Goal: Communication & Community: Answer question/provide support

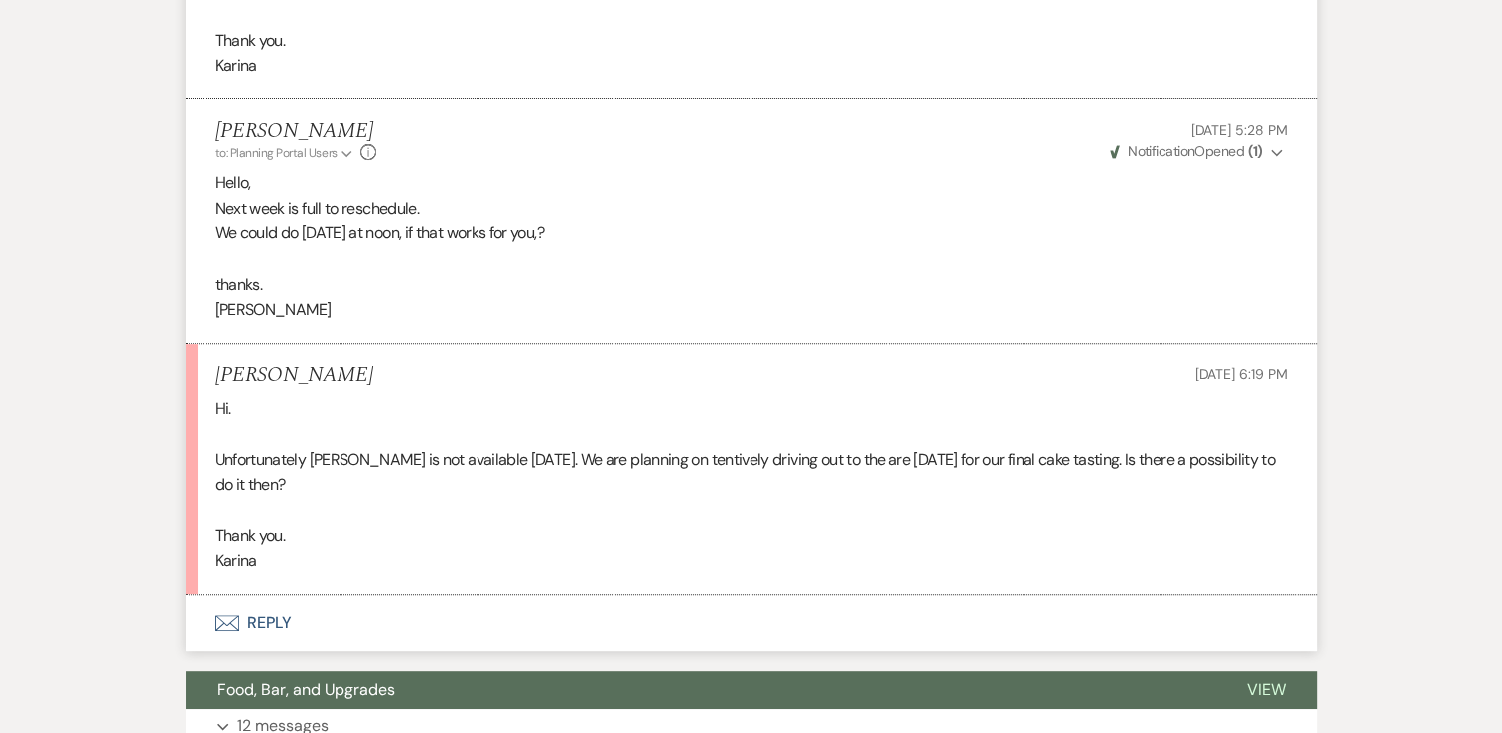
click at [246, 646] on button "Envelope Reply" at bounding box center [752, 623] width 1132 height 56
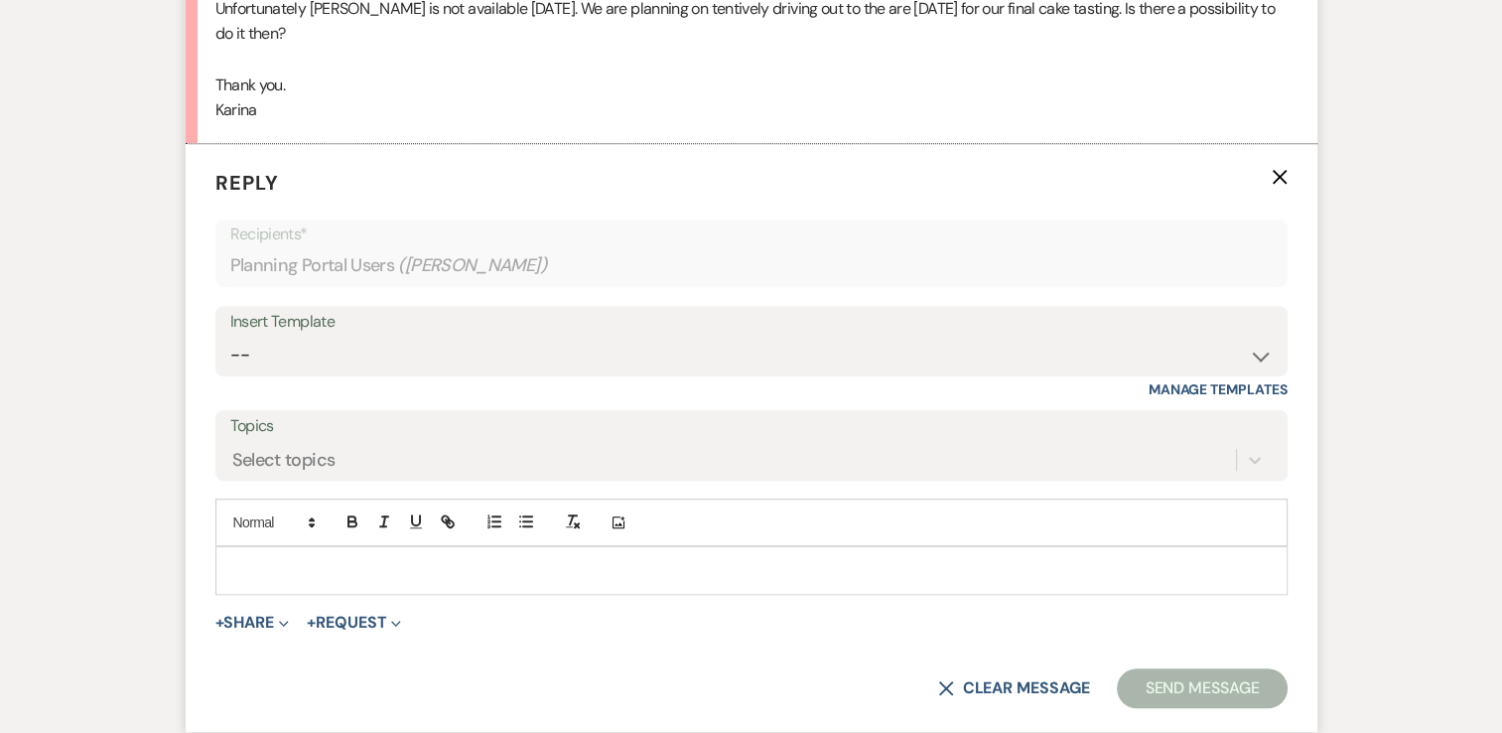
scroll to position [1251, 0]
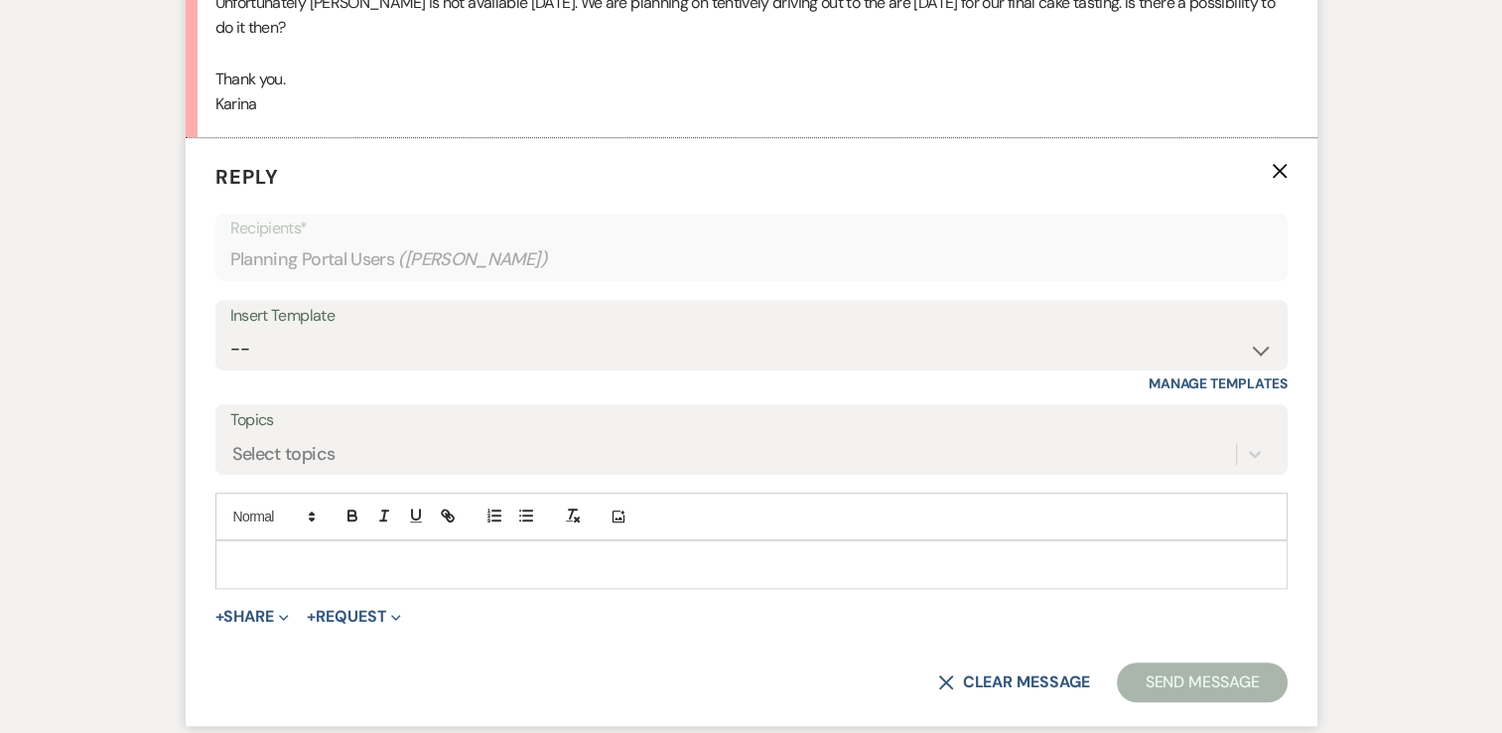
click at [280, 574] on p at bounding box center [751, 564] width 1040 height 22
click at [306, 571] on div at bounding box center [751, 564] width 1070 height 46
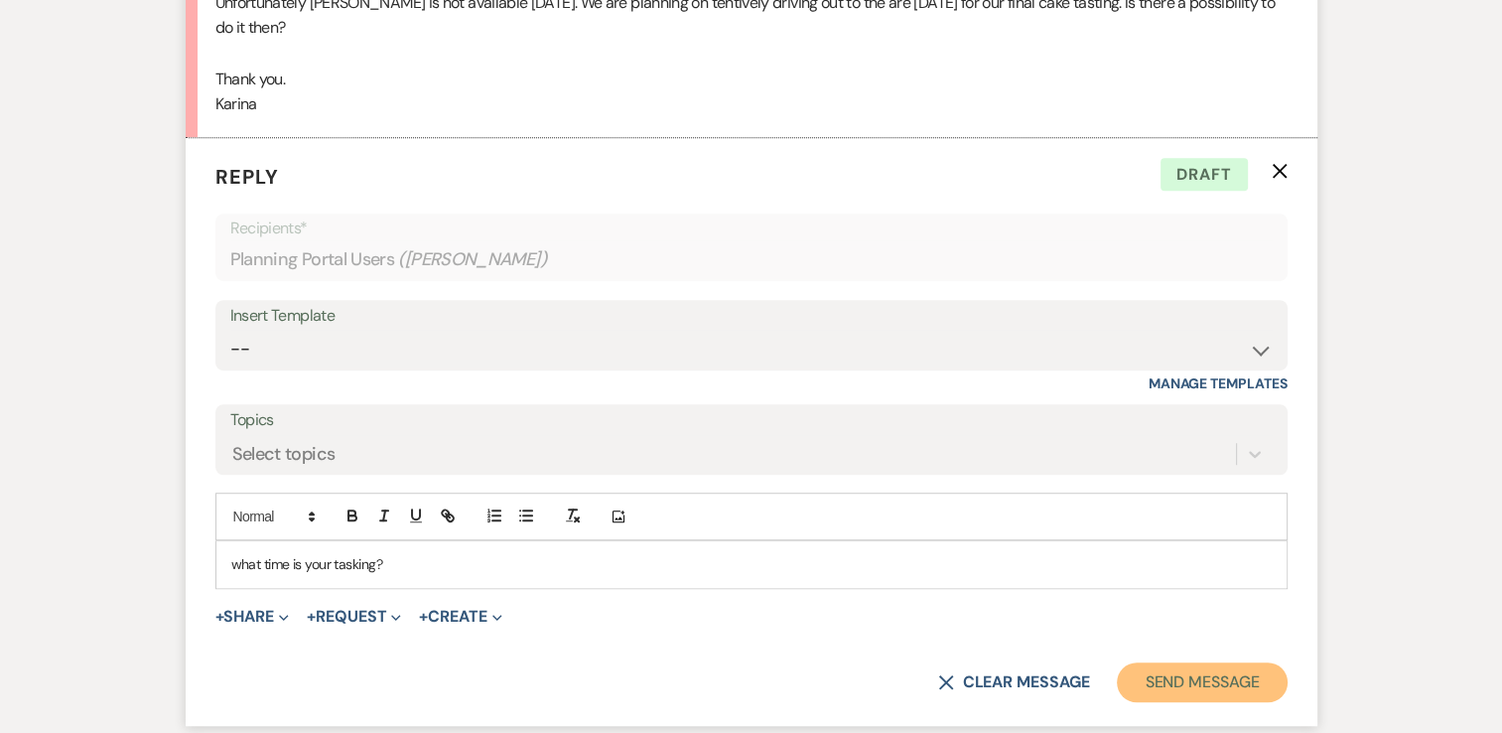
click at [1167, 695] on button "Send Message" at bounding box center [1202, 682] width 170 height 40
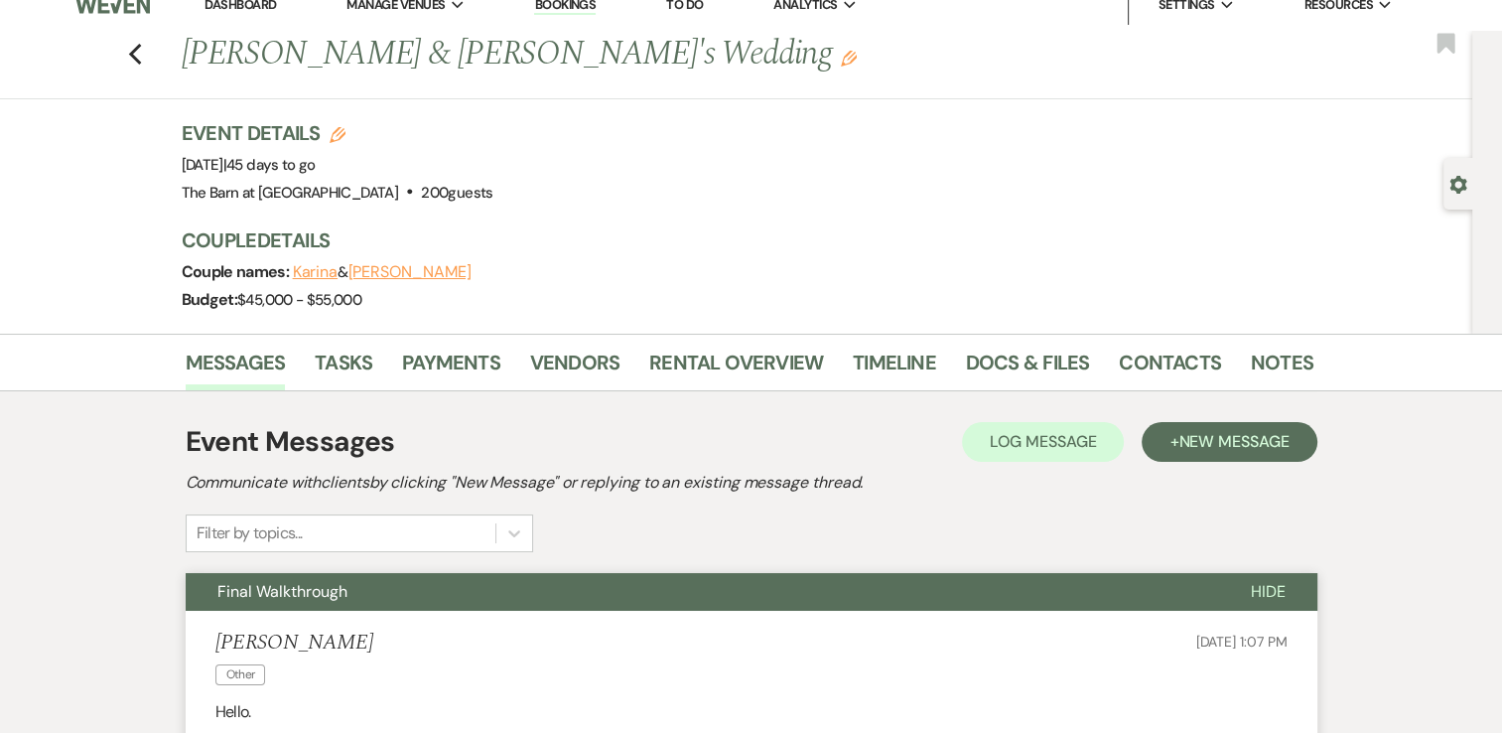
scroll to position [0, 0]
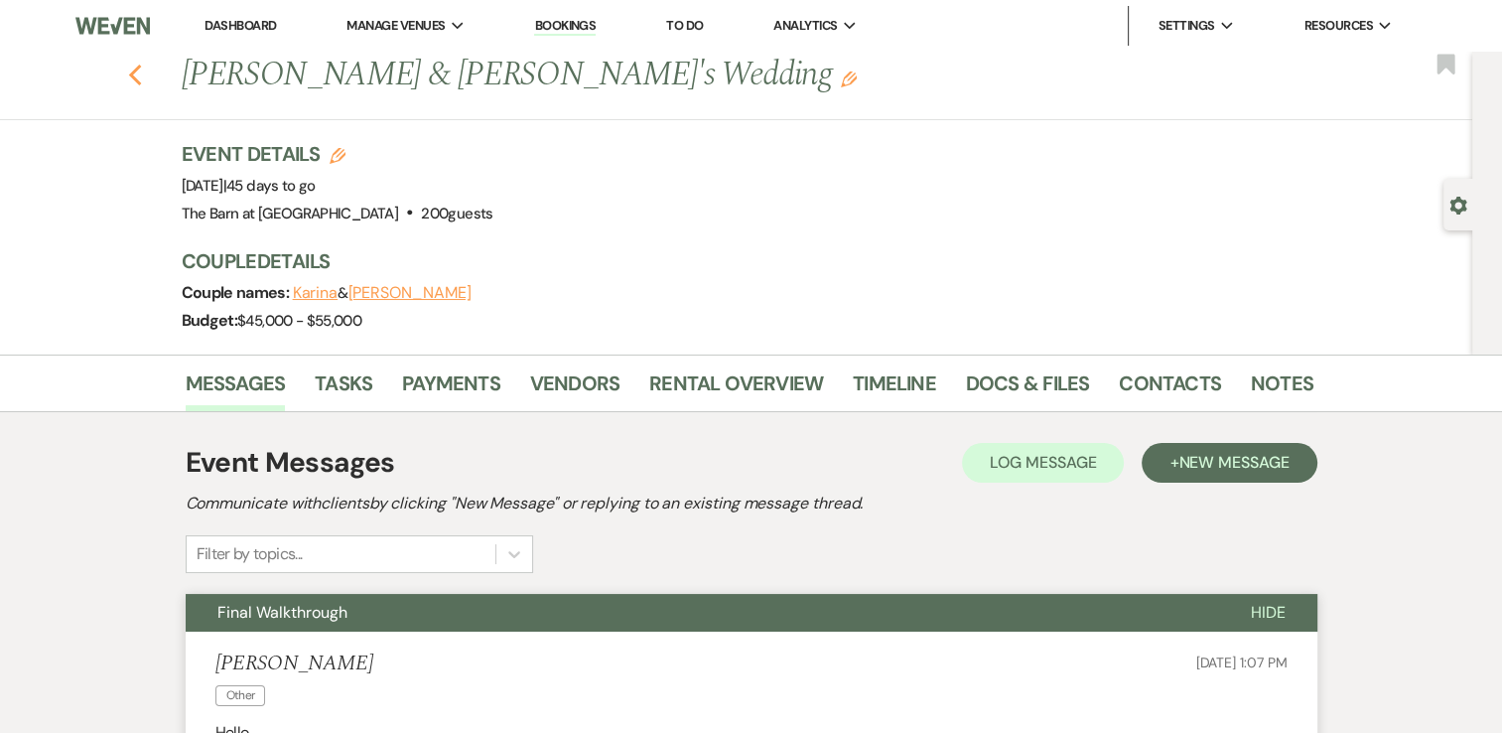
click at [140, 74] on icon "Previous" at bounding box center [135, 76] width 15 height 24
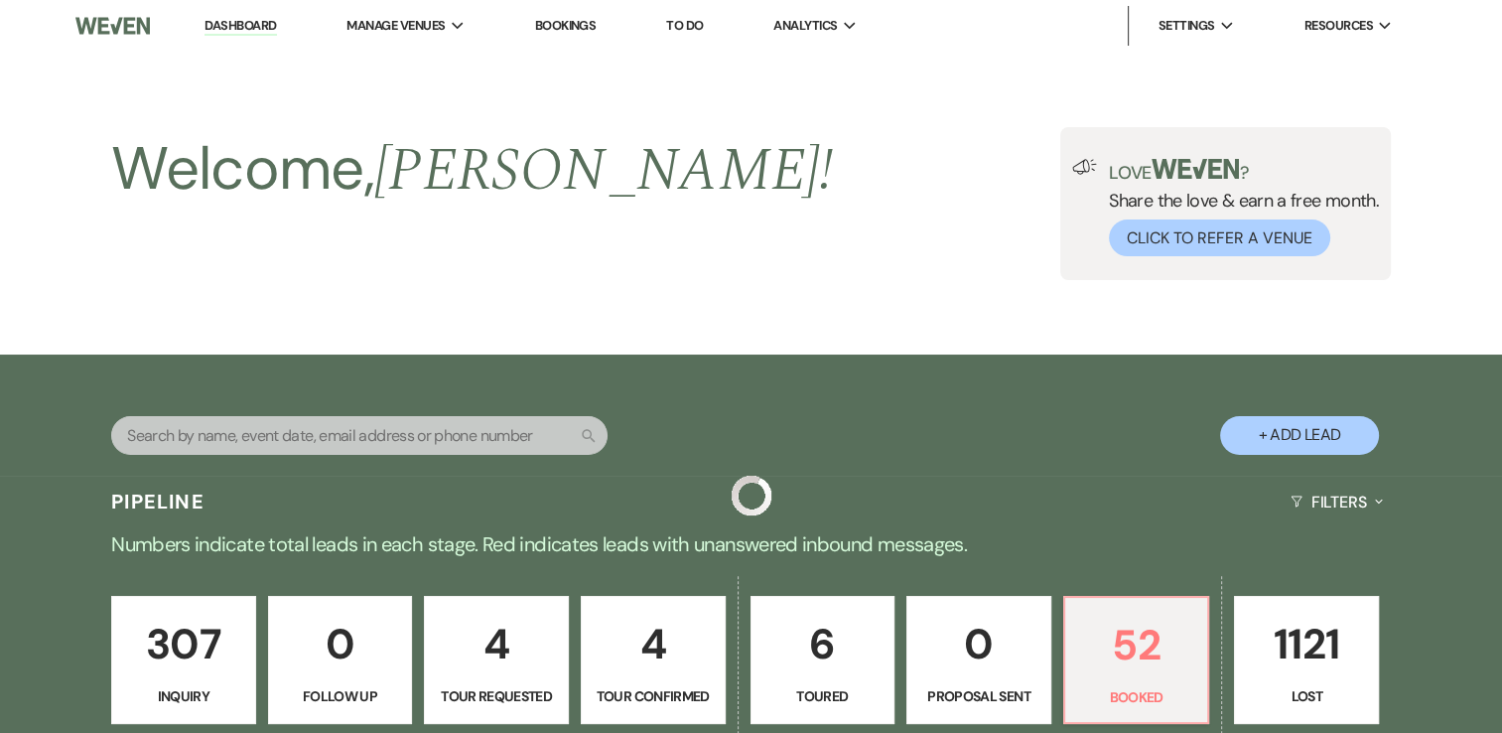
scroll to position [596, 0]
